Goal: Task Accomplishment & Management: Use online tool/utility

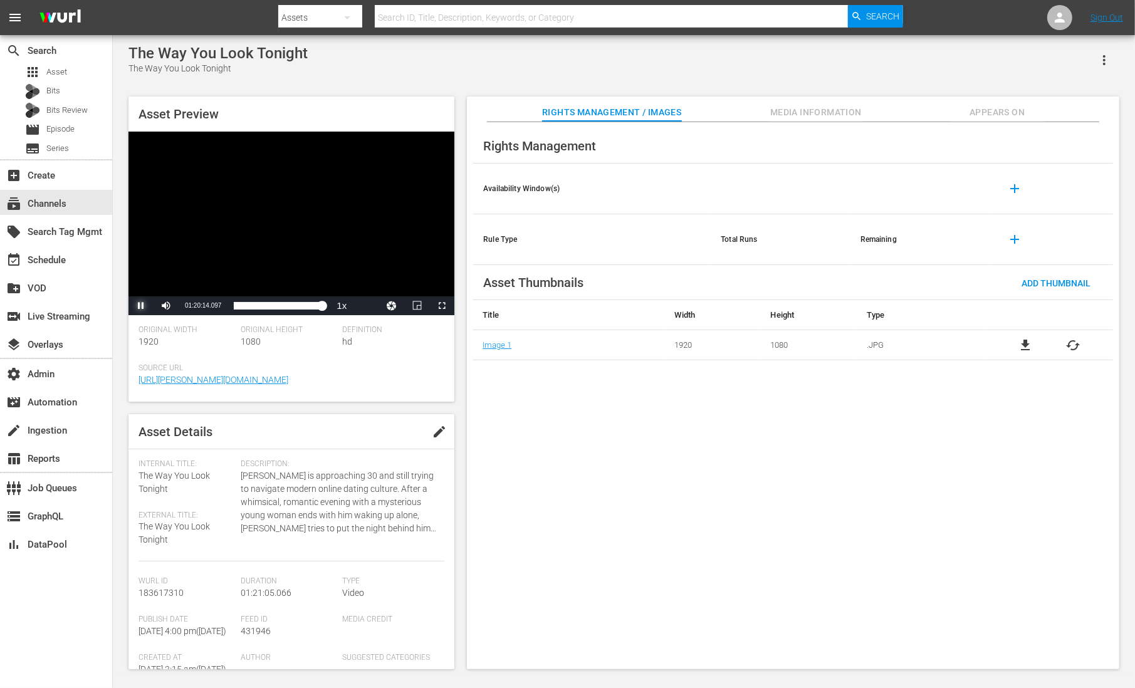
click at [141, 306] on span "Video Player" at bounding box center [141, 306] width 0 height 0
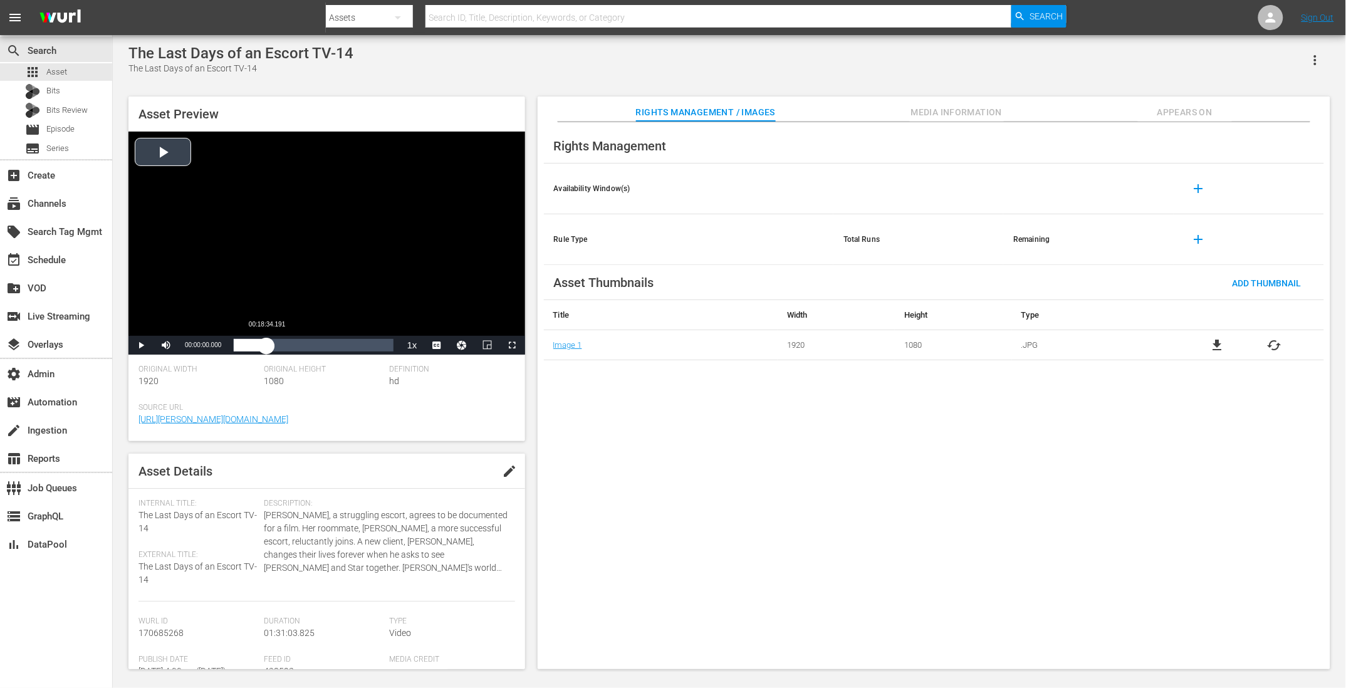
click at [266, 341] on div "Loaded : 0.11% 00:18:34.191 00:00:00.000" at bounding box center [313, 345] width 159 height 13
click at [141, 345] on span "Video Player" at bounding box center [141, 345] width 0 height 0
click at [1153, 118] on span "Appears On" at bounding box center [1185, 113] width 94 height 16
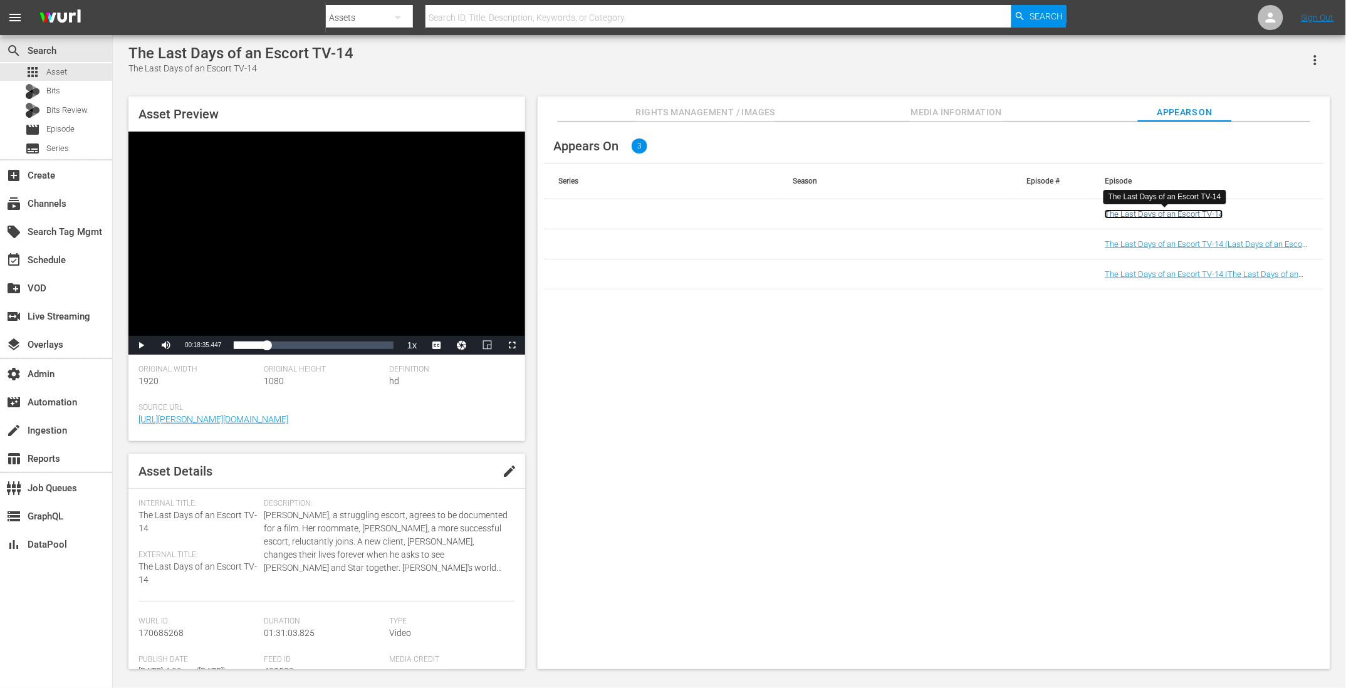
click at [1135, 214] on link "The Last Days of an Escort TV-14" at bounding box center [1163, 213] width 118 height 9
click at [1148, 244] on link "The Last Days of an Escort TV-14 (Last Days of an Escort TV-14 #Samsung (VARIAN…" at bounding box center [1205, 248] width 202 height 19
click at [1147, 273] on link "The Last Days of an Escort TV-14 (The Last Days of an Escort TV-14 #Roku (VARIA…" at bounding box center [1201, 278] width 194 height 19
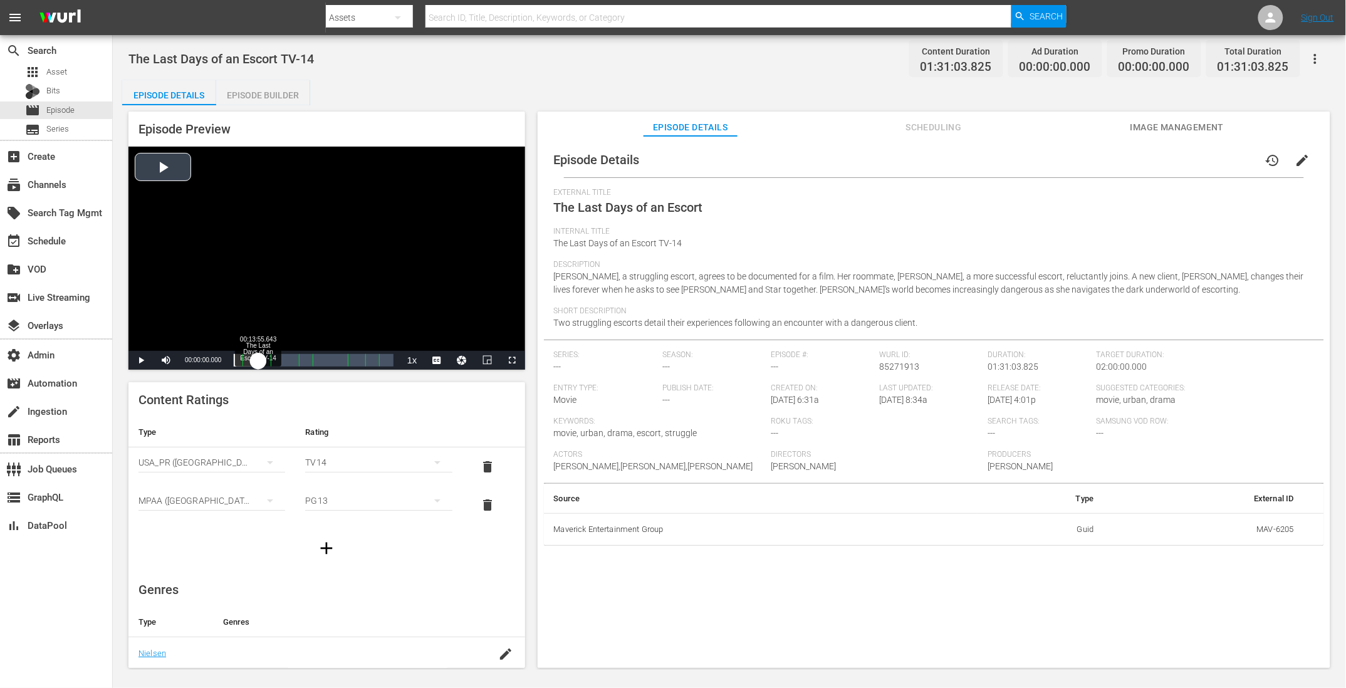
click at [258, 361] on div "Loaded : 0.11% 00:13:55.643 The Last Days of an Escort TV-14 00:00:00.000" at bounding box center [313, 360] width 159 height 13
click at [141, 360] on span "Video Player" at bounding box center [141, 360] width 0 height 0
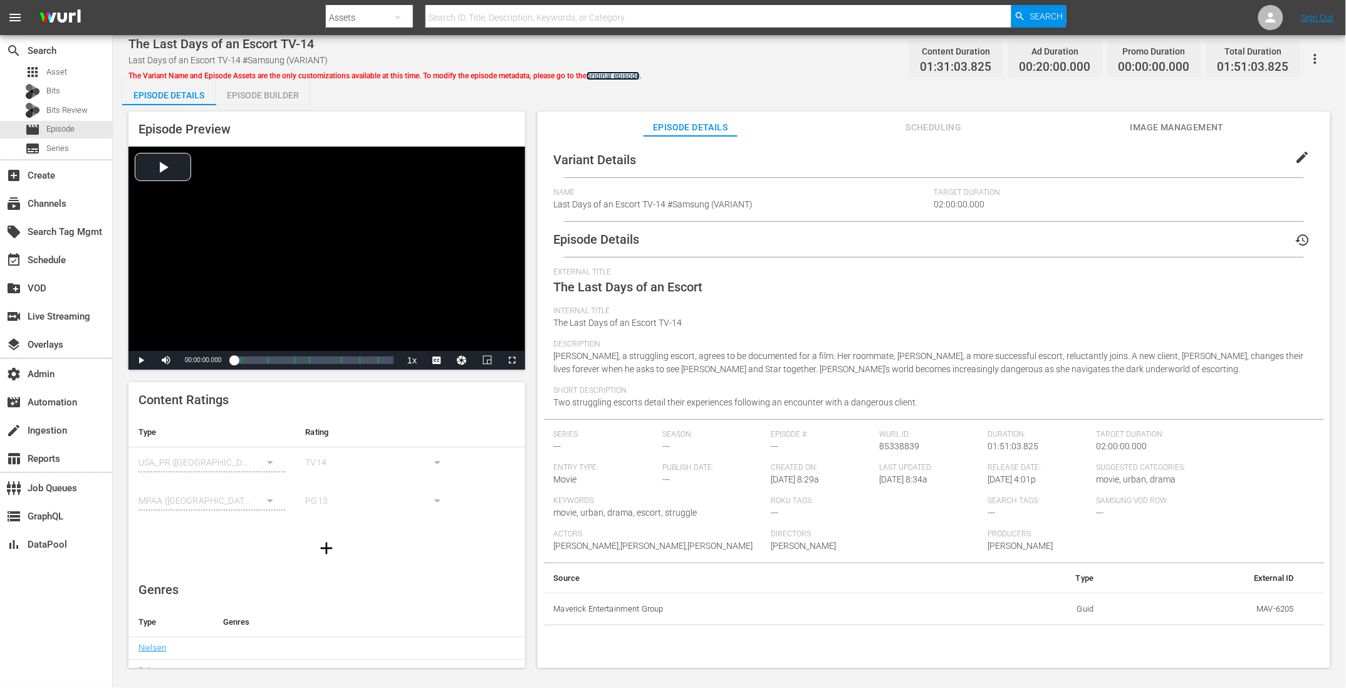
click at [621, 74] on link "original episode" at bounding box center [612, 75] width 53 height 9
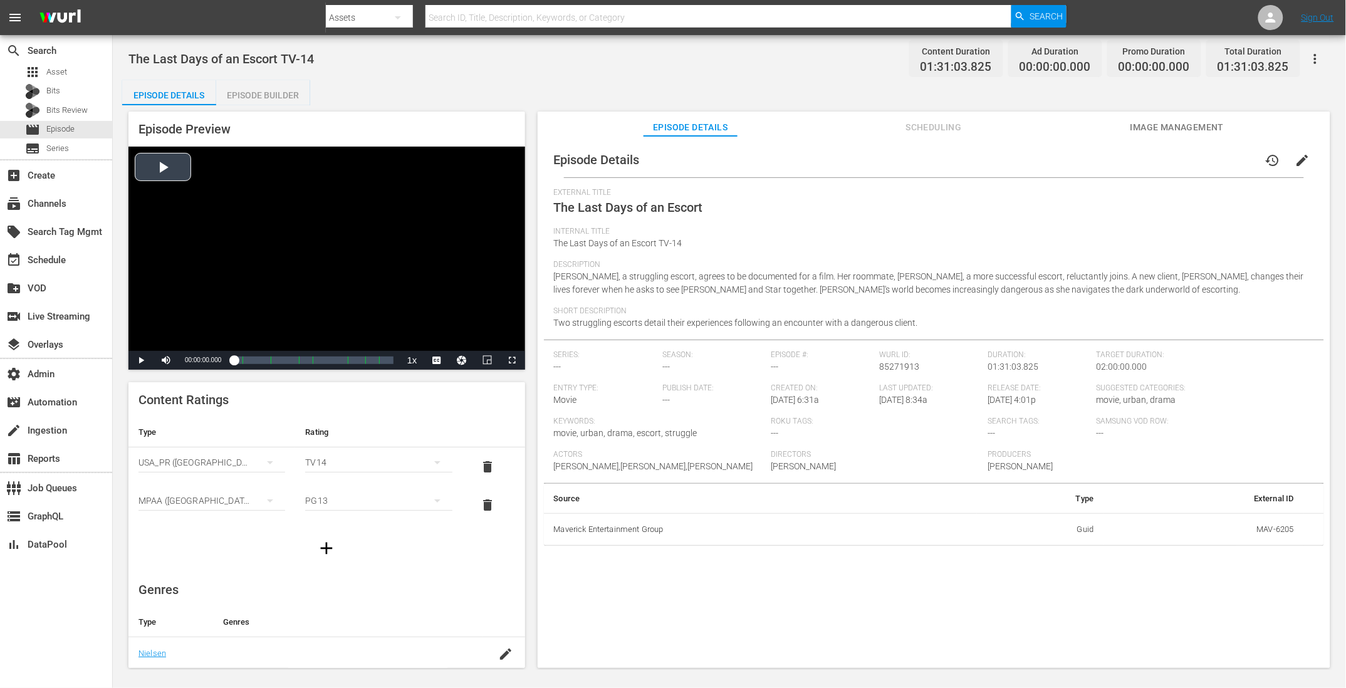
click at [142, 349] on div "Video Player" at bounding box center [326, 249] width 397 height 204
click at [141, 360] on span "Video Player" at bounding box center [141, 360] width 0 height 0
click at [252, 365] on div "Loaded : 0.66% 00:11:04.229 The Last Days of an Escort TV-14 00:00:02.797" at bounding box center [313, 360] width 159 height 13
click at [141, 360] on span "Video Player" at bounding box center [141, 360] width 0 height 0
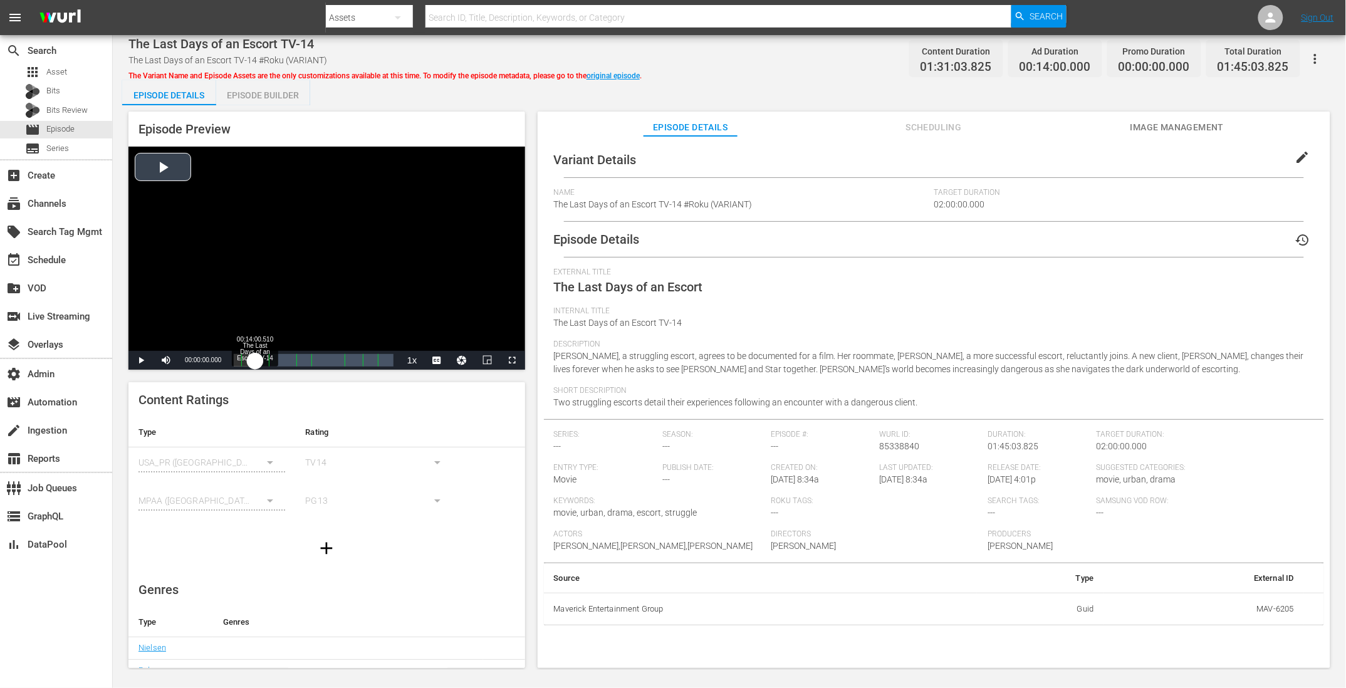
click at [255, 359] on div "Loaded : 0.11% 00:14:00.510 The Last Days of an Escort TV-14 00:00:00.000" at bounding box center [313, 360] width 159 height 13
click at [141, 360] on span "Video Player" at bounding box center [141, 360] width 0 height 0
click at [948, 120] on span "Scheduling" at bounding box center [933, 128] width 94 height 16
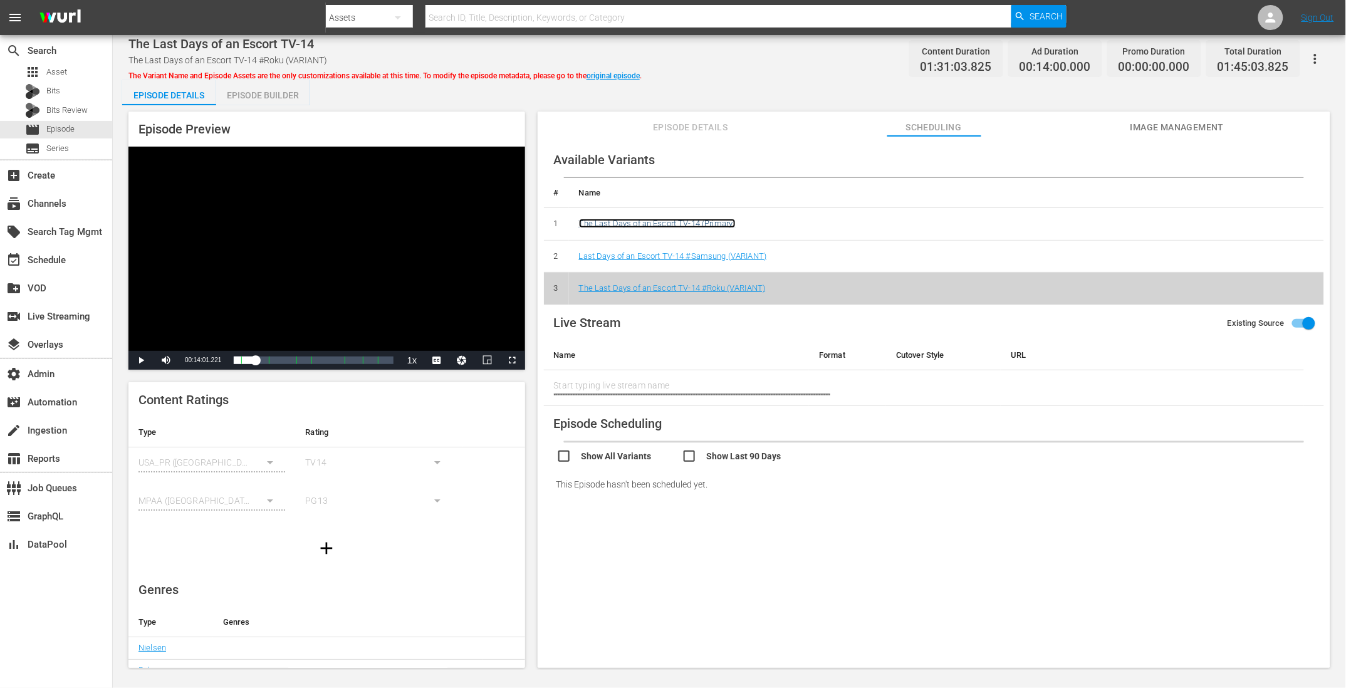
click at [675, 226] on link "The Last Days of an Escort TV-14 (Primary)" at bounding box center [657, 223] width 157 height 9
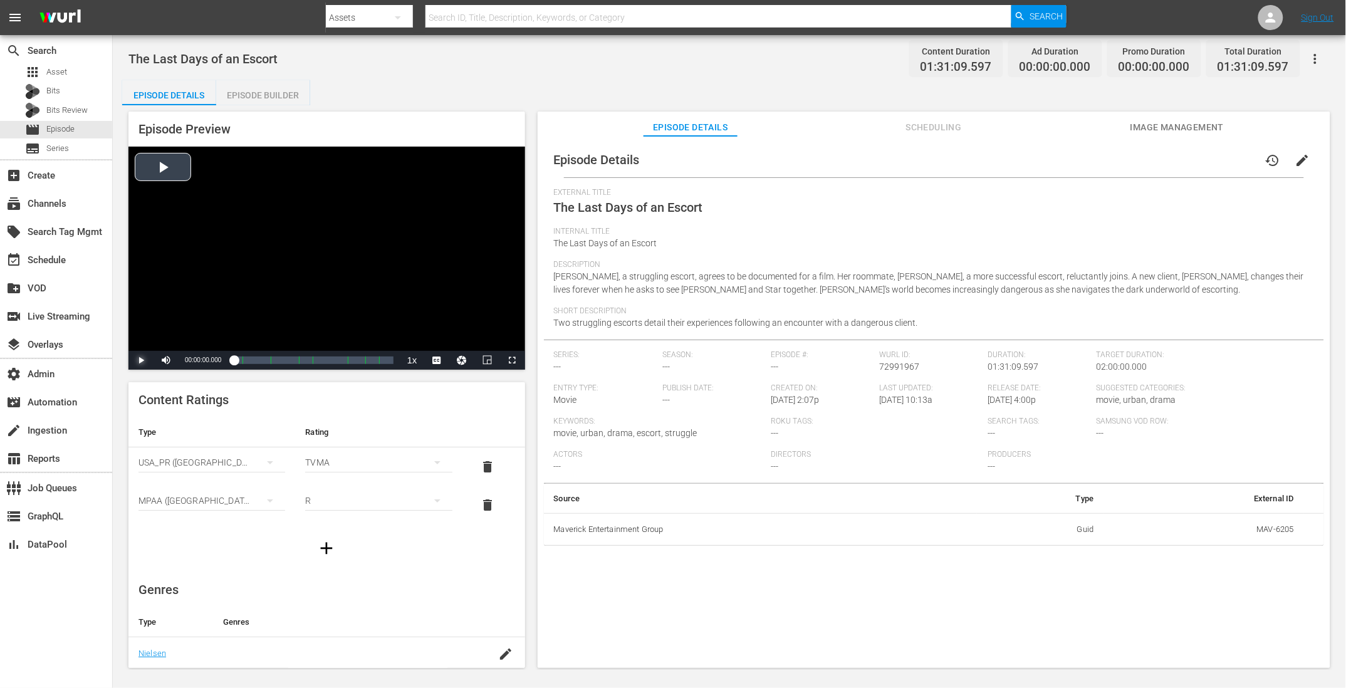
click at [141, 360] on span "Video Player" at bounding box center [141, 360] width 0 height 0
click at [284, 360] on div "Loaded : 0.66% 00:28:57.401 The Last Days of an Escort 00:00:00.811" at bounding box center [313, 360] width 159 height 13
click at [141, 360] on span "Video Player" at bounding box center [141, 360] width 0 height 0
click at [776, 235] on span "Internal Title" at bounding box center [931, 232] width 754 height 10
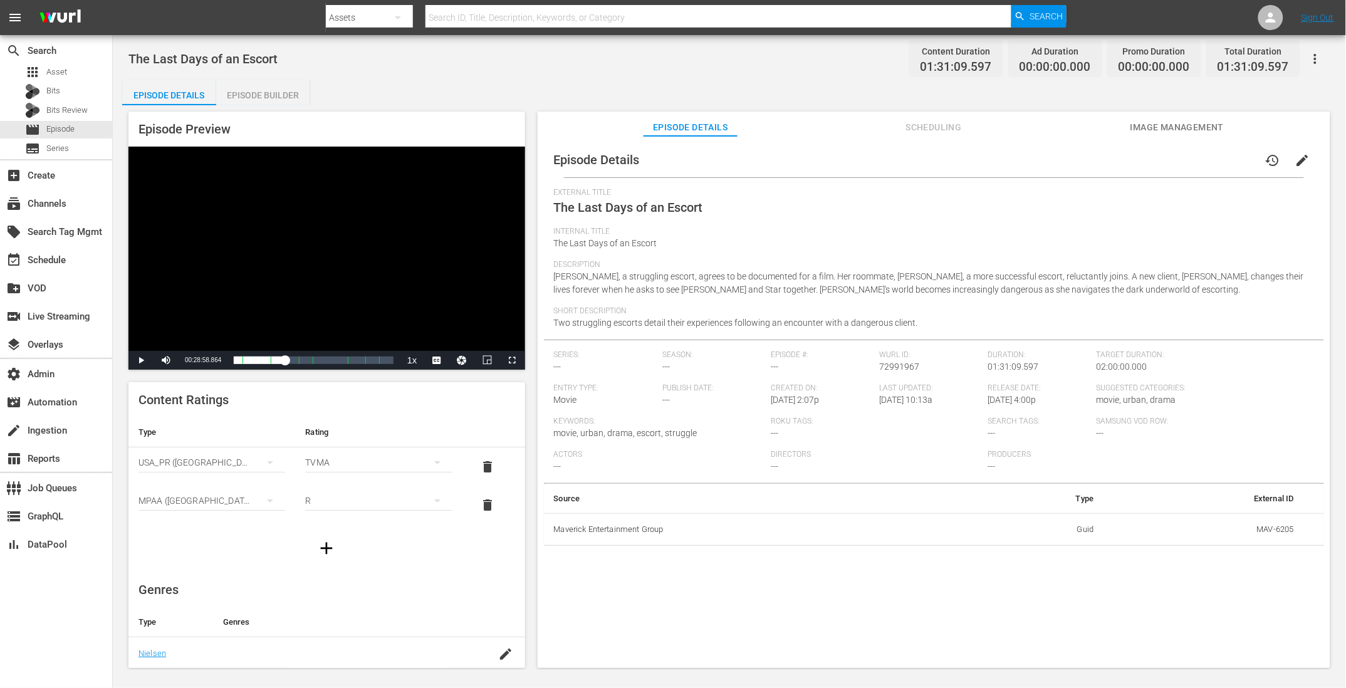
click at [301, 88] on div "Episode Builder" at bounding box center [263, 95] width 94 height 30
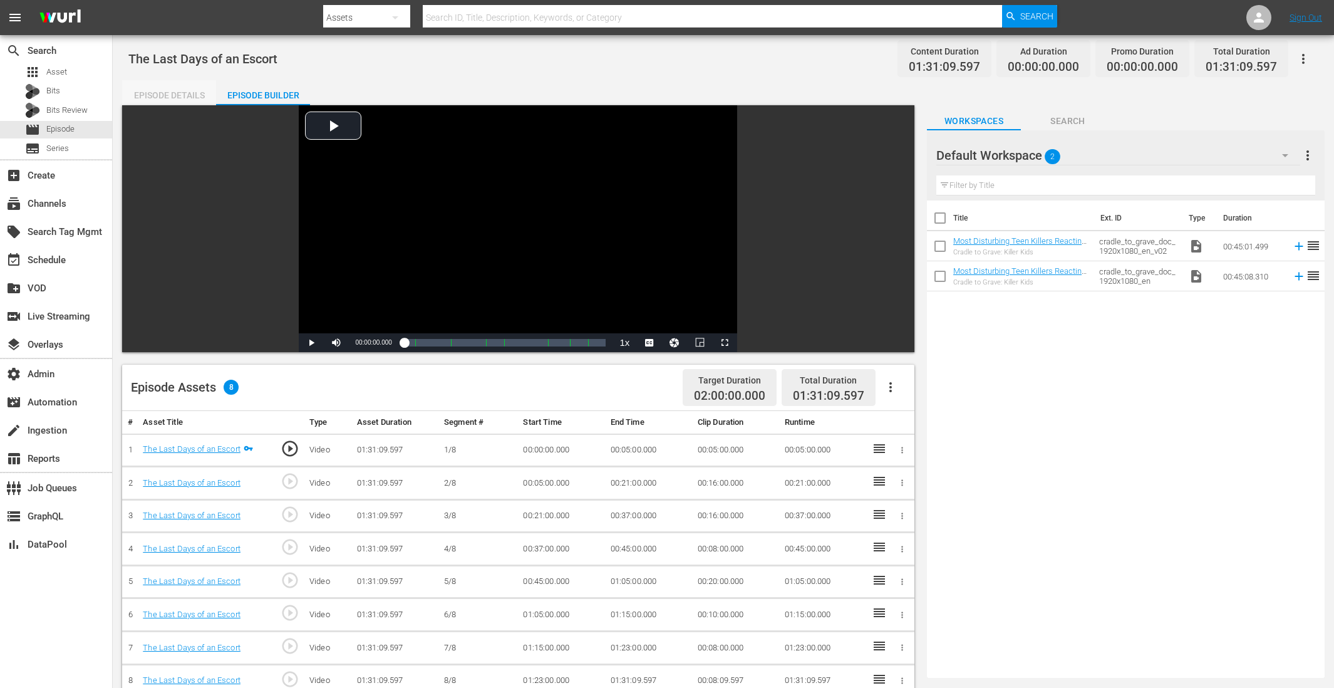
click at [165, 86] on div "Episode Details" at bounding box center [169, 95] width 94 height 30
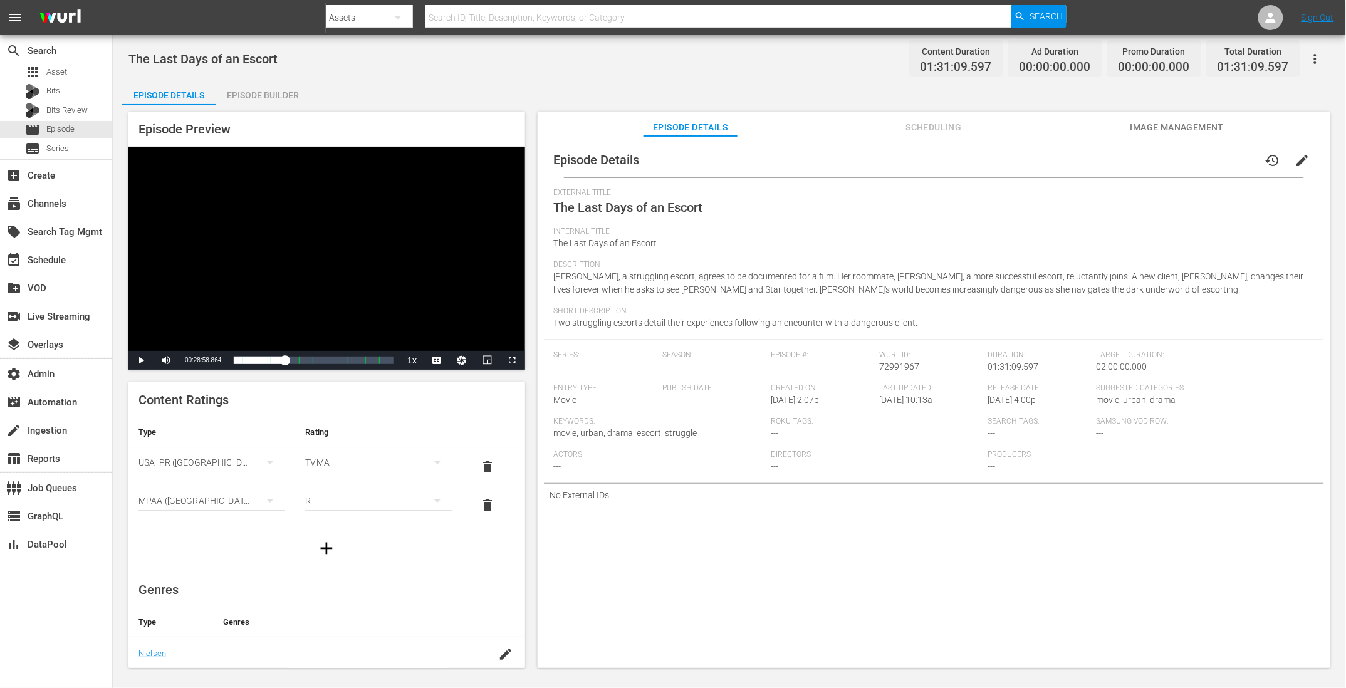
click at [806, 195] on span "External Title" at bounding box center [931, 193] width 754 height 10
click at [912, 137] on div "Episode Details history edit External Title The Last Days of an Escort Internal…" at bounding box center [933, 408] width 792 height 544
click at [920, 125] on span "Scheduling" at bounding box center [933, 128] width 94 height 16
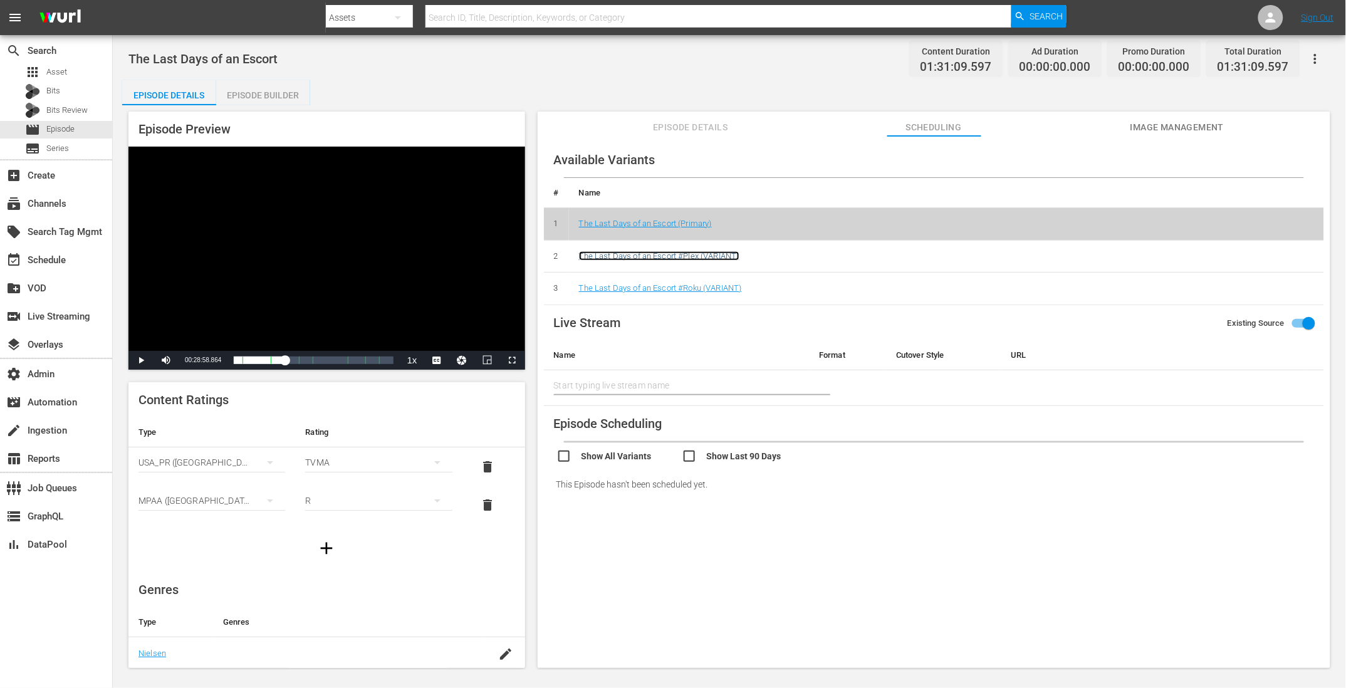
click at [708, 252] on link "The Last Days of an Escort #Plex (VARIANT)" at bounding box center [659, 255] width 160 height 9
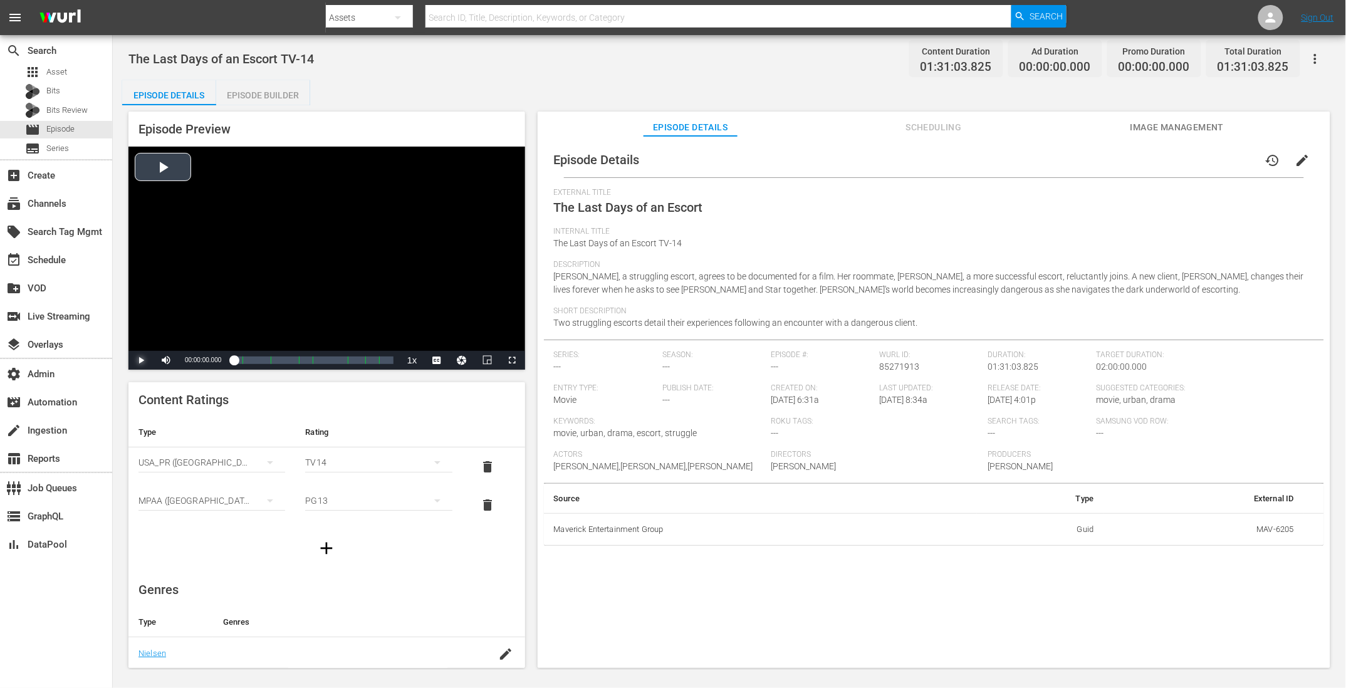
click at [141, 360] on span "Video Player" at bounding box center [141, 360] width 0 height 0
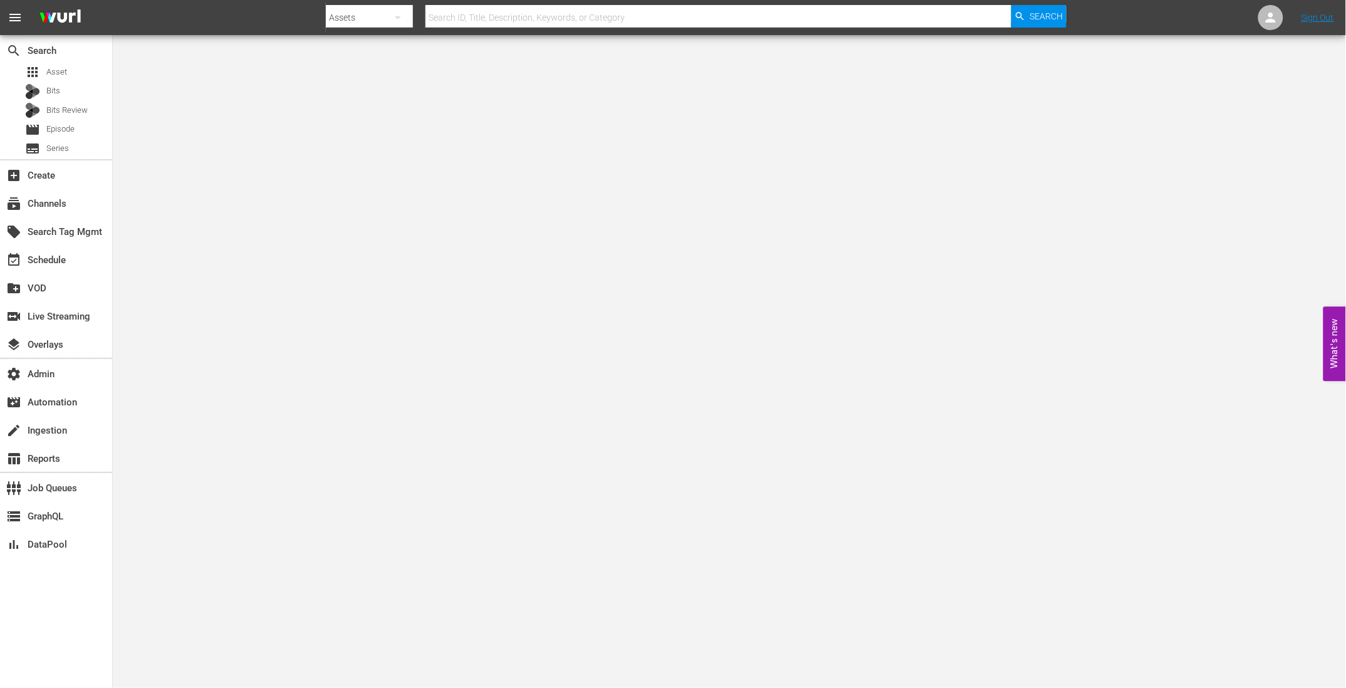
click at [176, 401] on body "menu Search By Assets Search ID, Title, Description, Keywords, or Category Sear…" at bounding box center [673, 344] width 1346 height 688
click at [491, 9] on input "text" at bounding box center [717, 18] width 585 height 30
paste input "RomComTV"
type input "RomComTV"
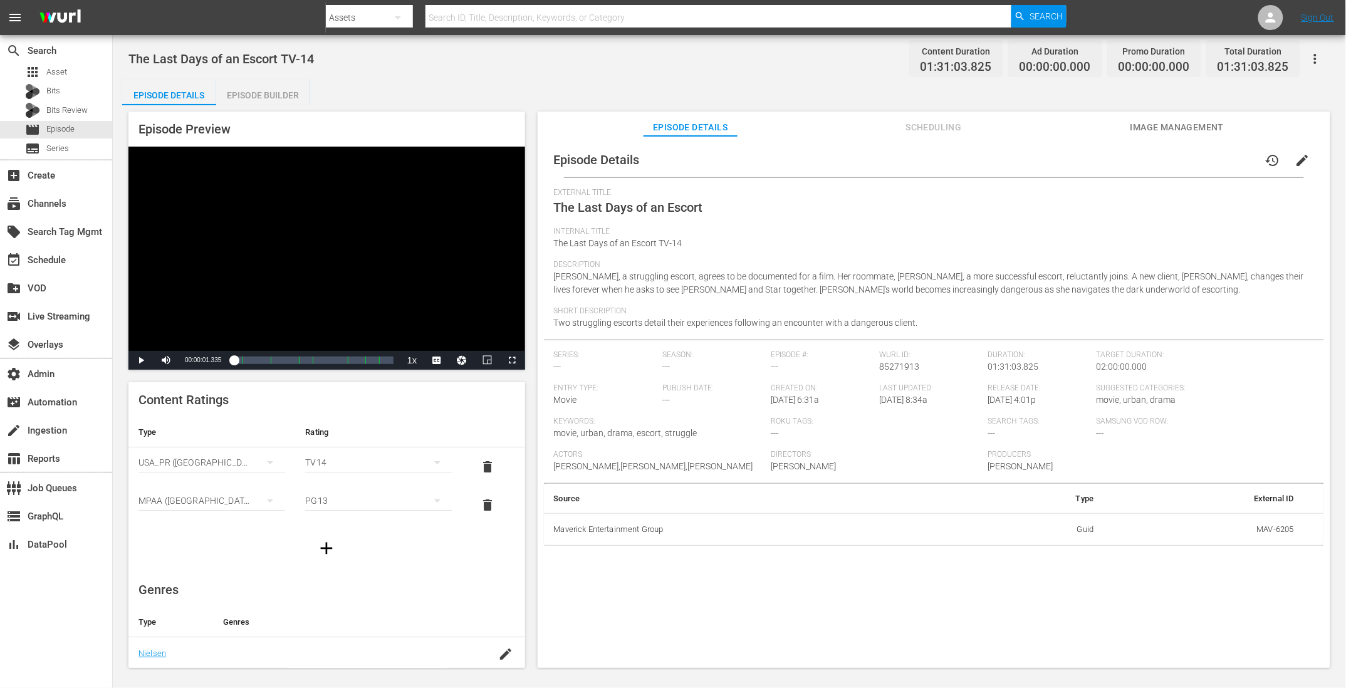
click at [531, 536] on div "Episode Preview Video Player is loading. Play Video Play Mute Current Time 00:0…" at bounding box center [729, 391] width 1214 height 573
